Goal: Find specific page/section: Find specific page/section

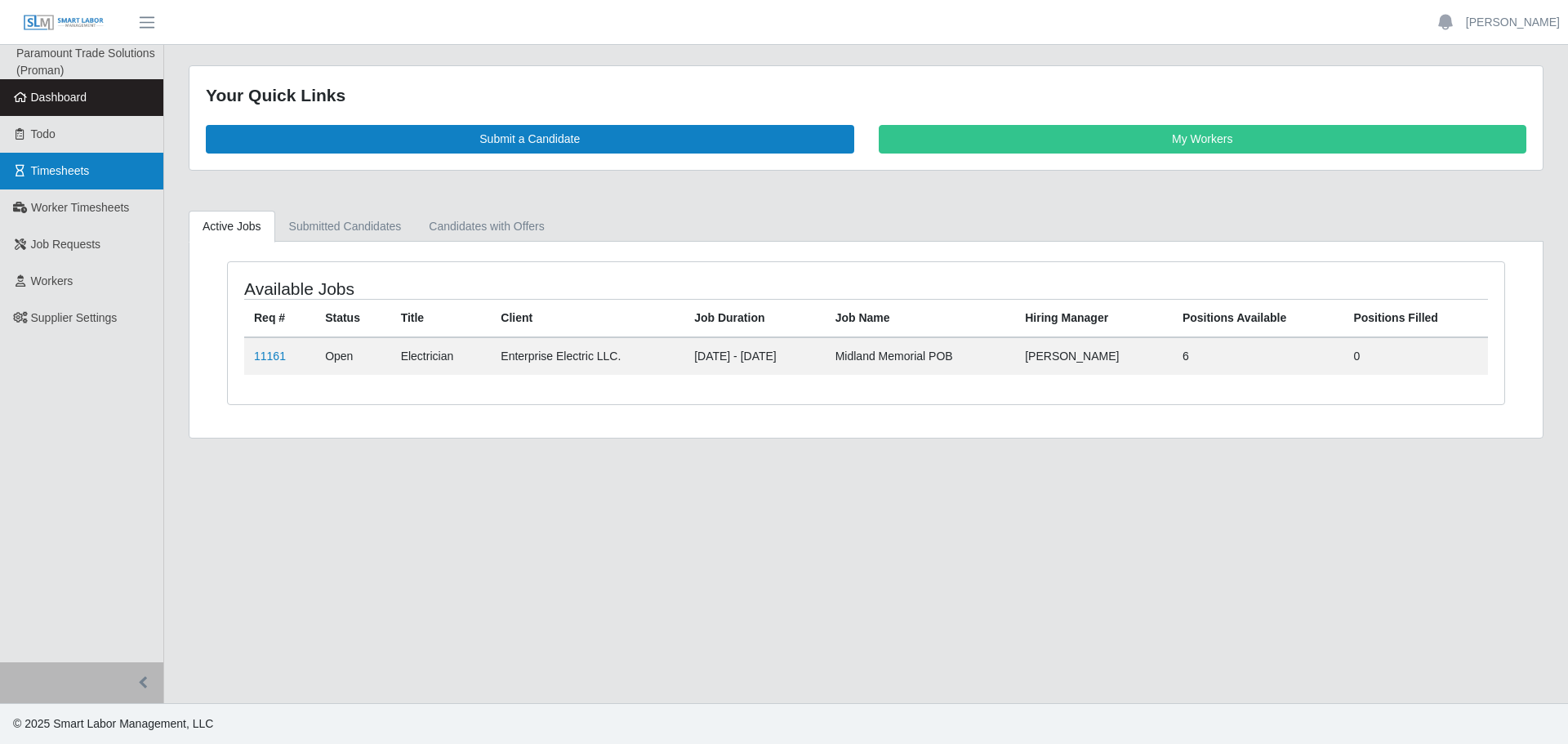
click at [93, 165] on link "Timesheets" at bounding box center [82, 171] width 164 height 37
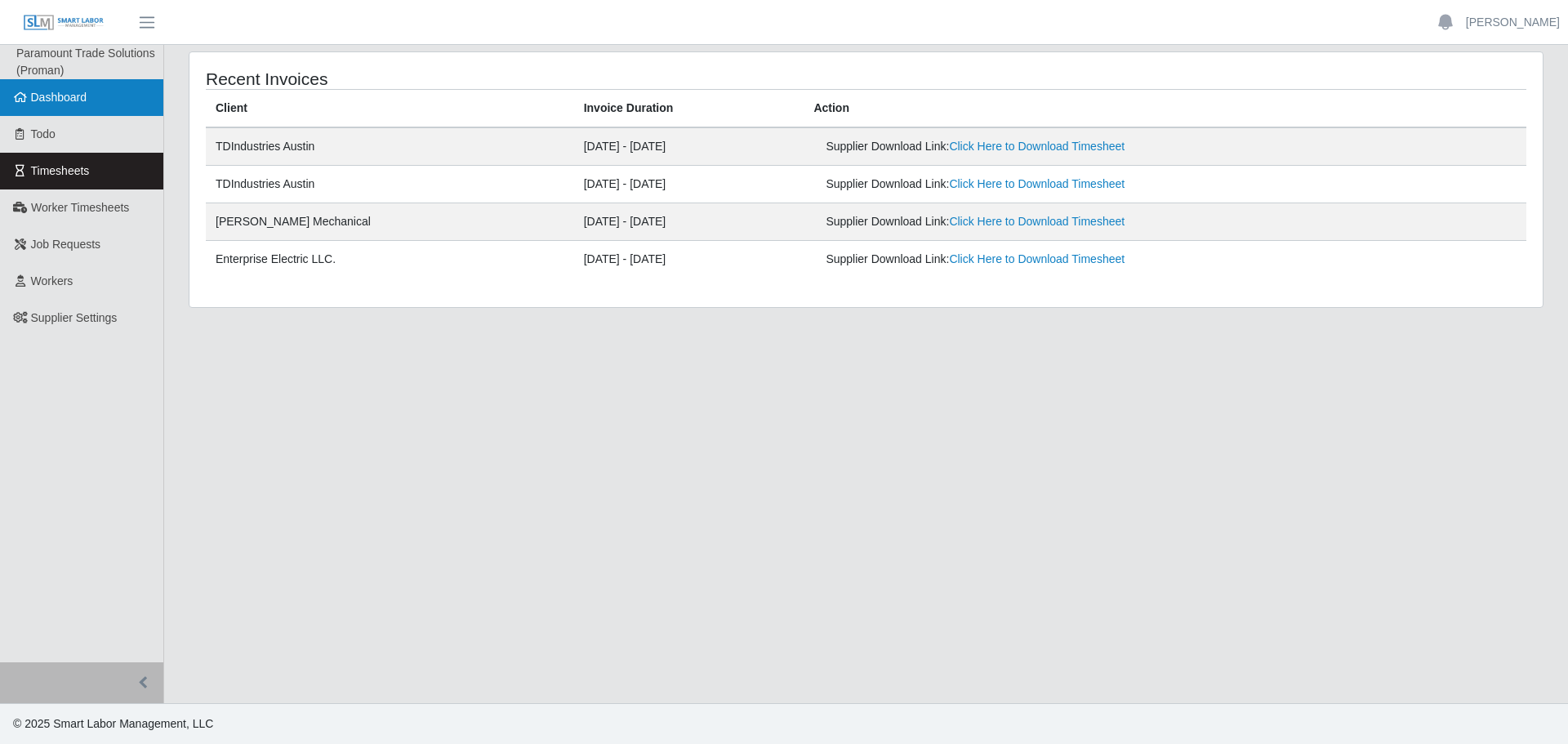
click at [70, 103] on span "Dashboard" at bounding box center [59, 98] width 57 height 13
